Goal: Check status: Check status

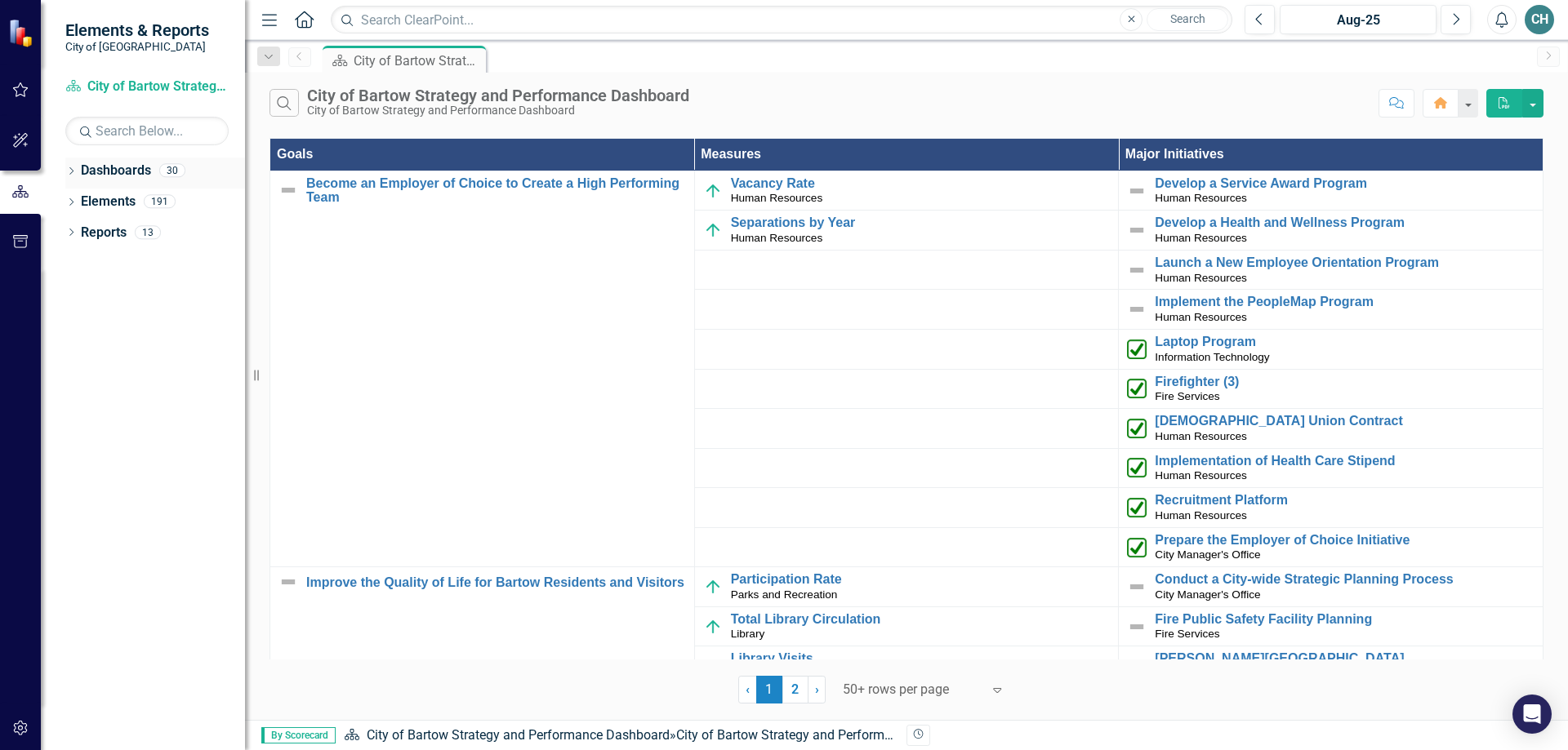
click at [72, 168] on icon "Dropdown" at bounding box center [71, 173] width 11 height 9
click at [175, 170] on div "30" at bounding box center [173, 171] width 26 height 14
click at [80, 198] on icon at bounding box center [80, 200] width 4 height 8
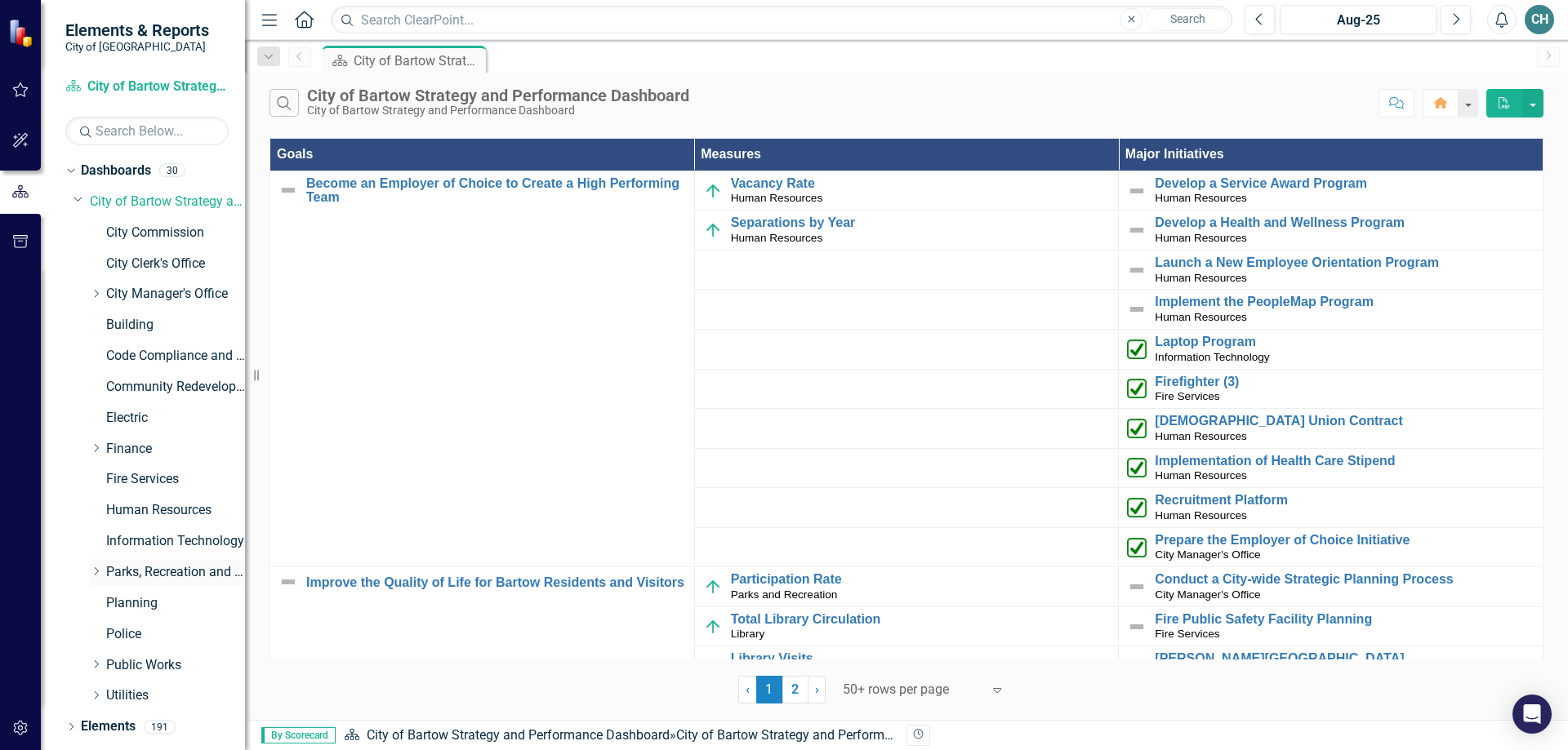
click at [95, 568] on icon "Dropdown" at bounding box center [96, 571] width 12 height 10
click at [138, 665] on link "Library" at bounding box center [183, 665] width 123 height 19
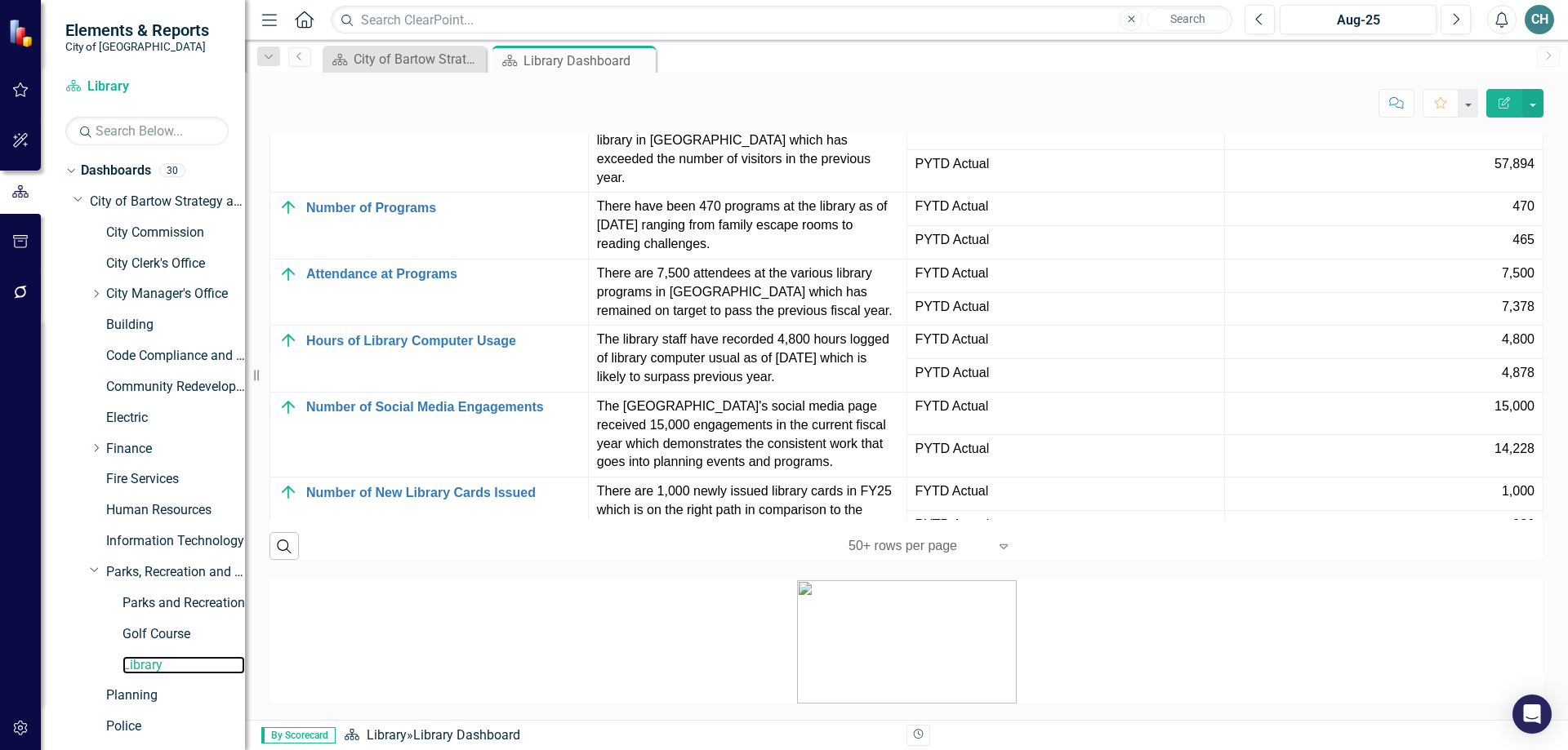
scroll to position [1788, 0]
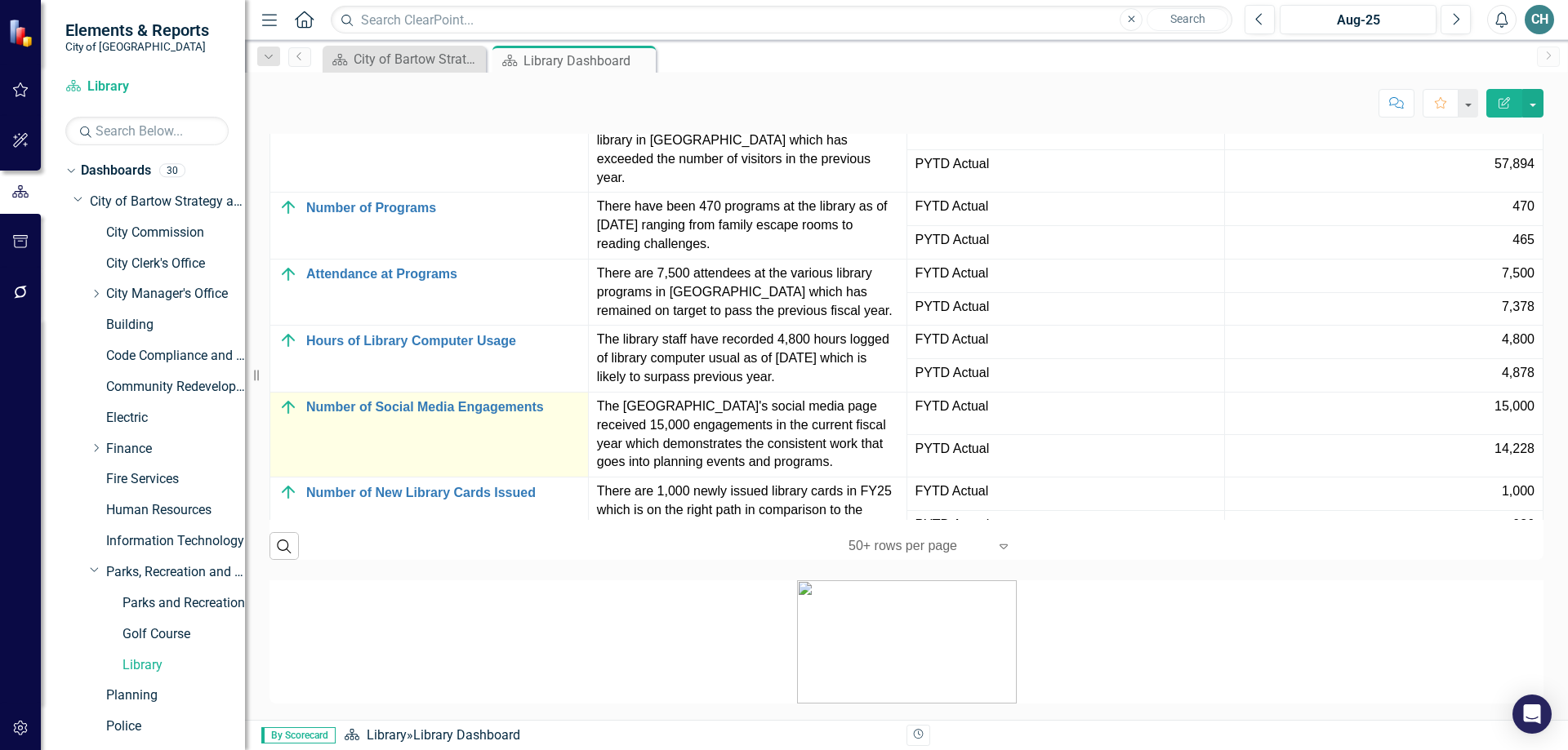
click at [348, 397] on div "Number of Social Media Engagements" at bounding box center [429, 407] width 302 height 19
click at [459, 400] on link "Number of Social Media Engagements" at bounding box center [443, 407] width 273 height 15
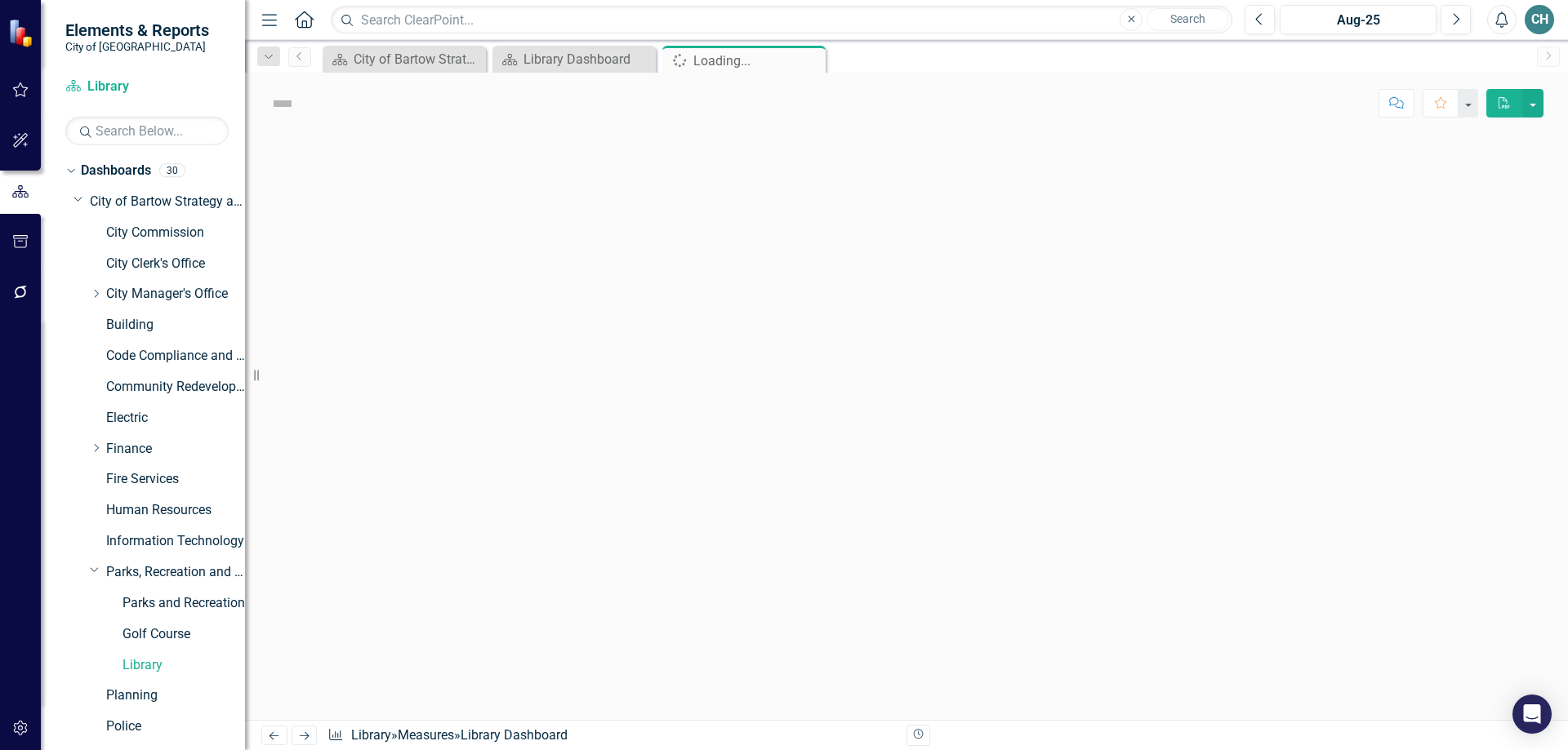
click at [459, 385] on div at bounding box center [907, 427] width 1324 height 586
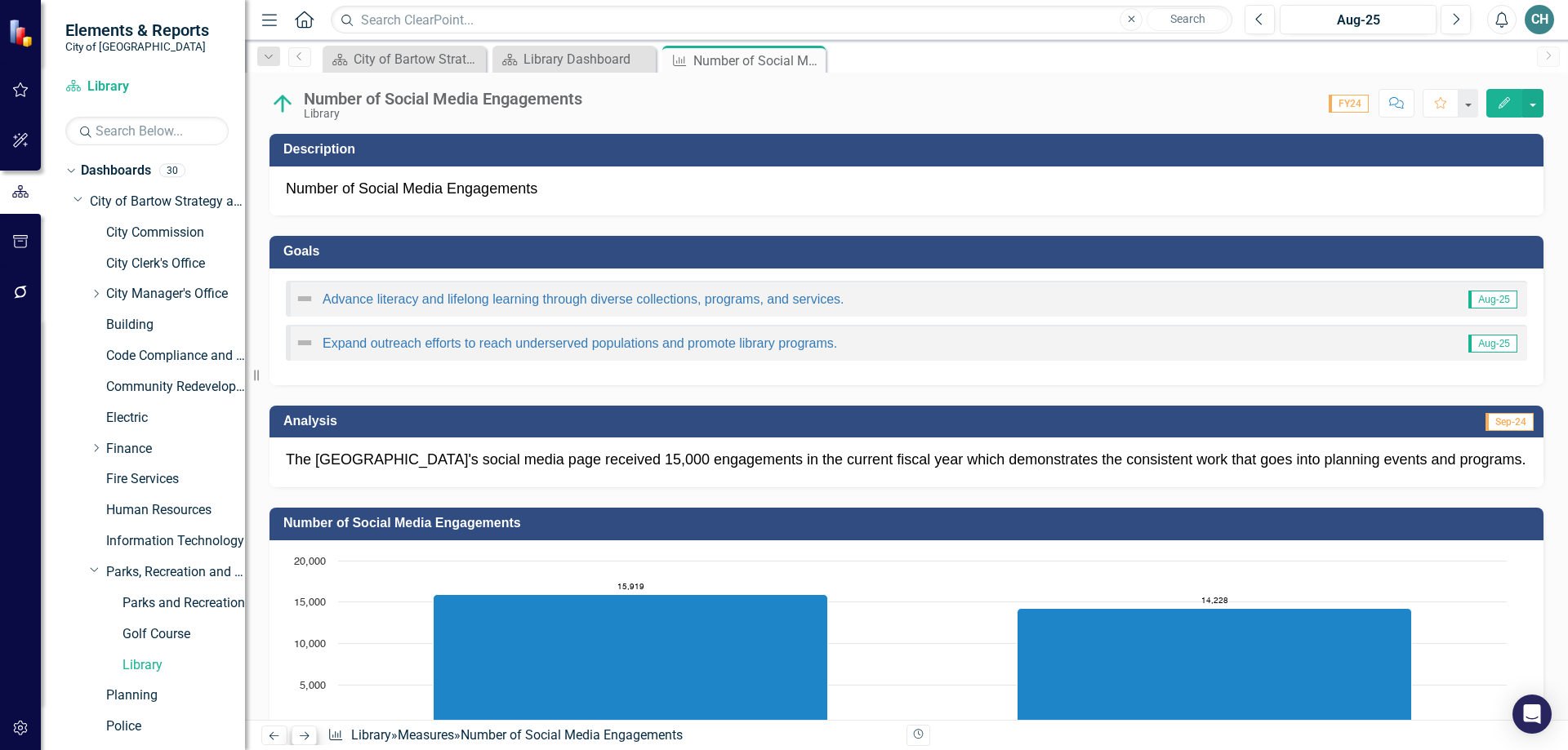
scroll to position [361, 0]
